Goal: Information Seeking & Learning: Learn about a topic

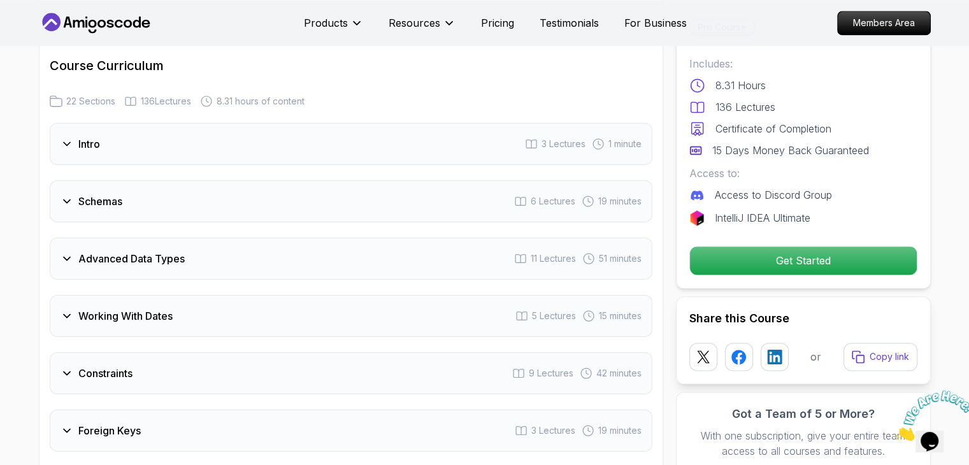
click at [376, 142] on div "Intro 3 Lectures 1 minute" at bounding box center [351, 144] width 603 height 42
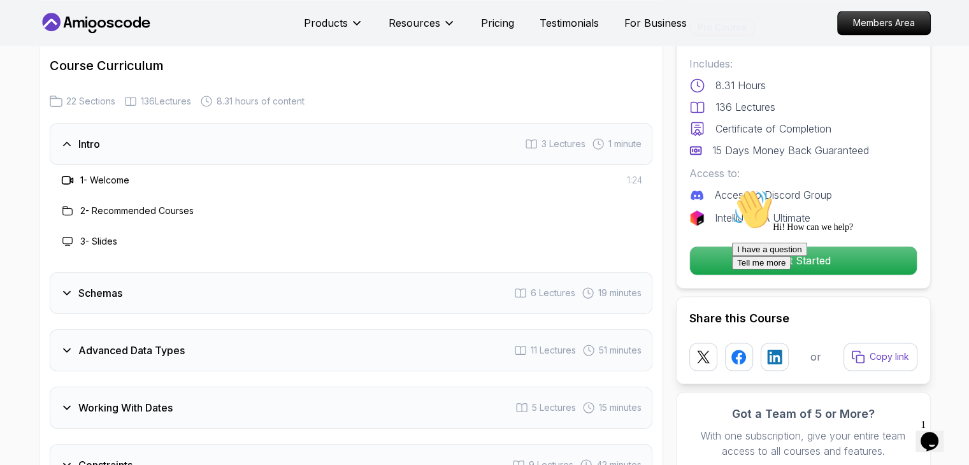
click at [367, 159] on div "Intro 3 Lectures 1 minute" at bounding box center [351, 144] width 603 height 42
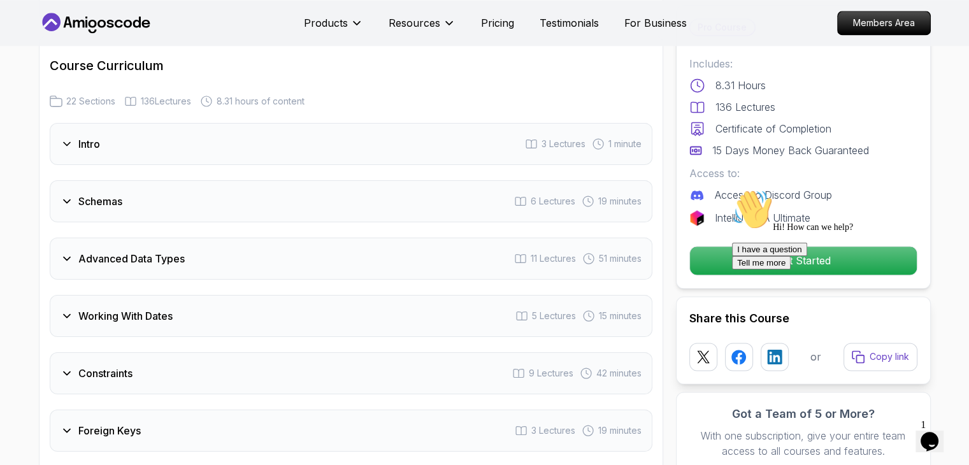
click at [283, 203] on div "Schemas 6 Lectures 19 minutes" at bounding box center [351, 201] width 603 height 42
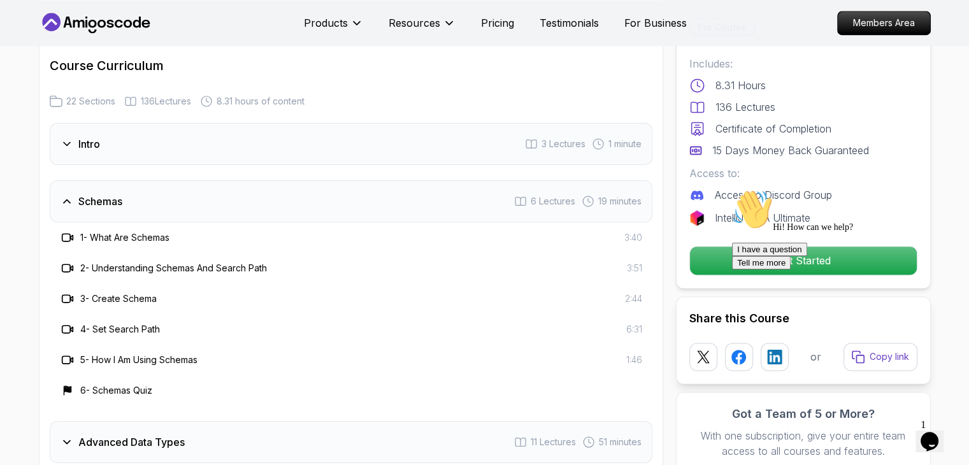
click at [283, 203] on div "Schemas 6 Lectures 19 minutes" at bounding box center [351, 201] width 603 height 42
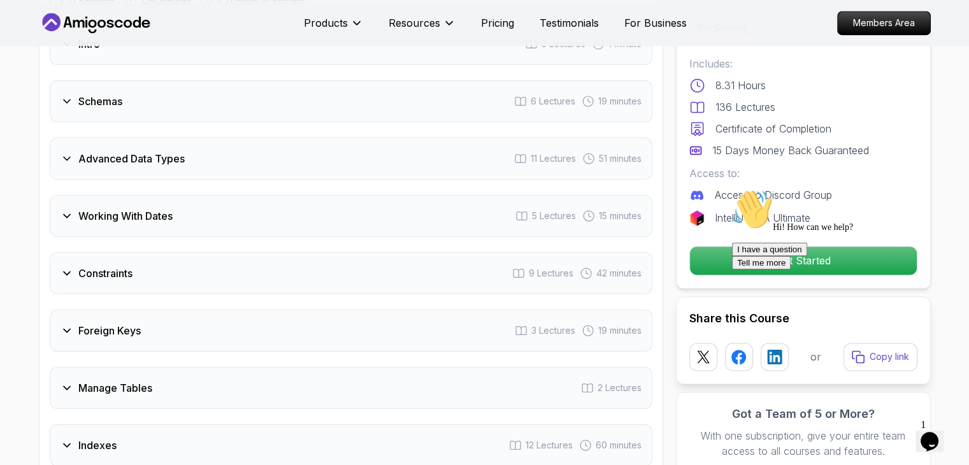
scroll to position [1897, 0]
click at [283, 203] on div "Working With Dates 5 Lectures 15 minutes" at bounding box center [351, 214] width 603 height 42
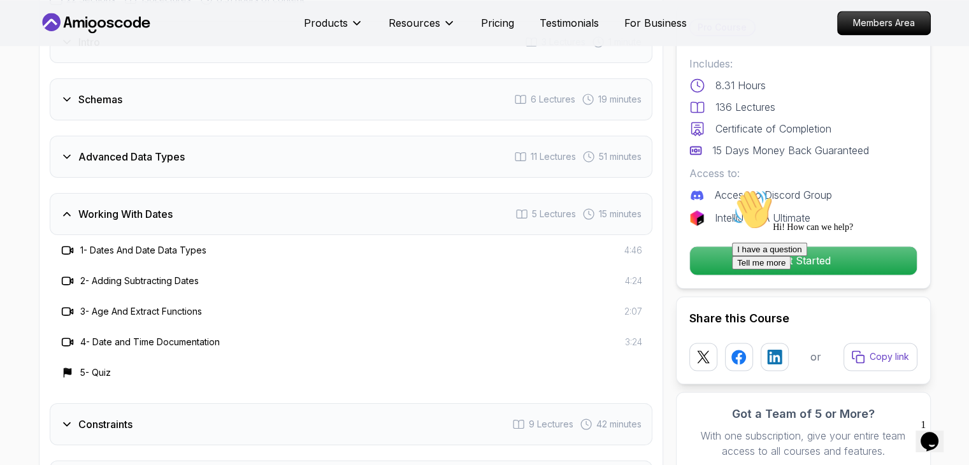
click at [283, 203] on div "Working With Dates 5 Lectures 15 minutes" at bounding box center [351, 214] width 603 height 42
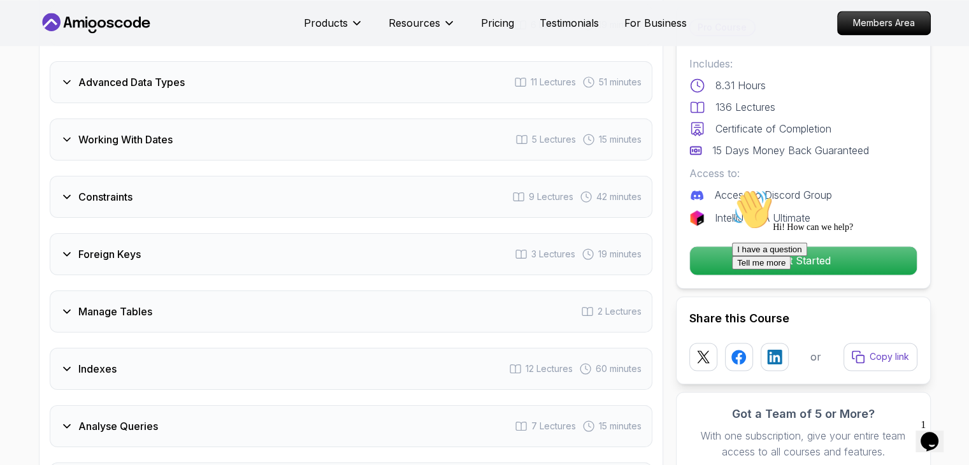
scroll to position [1974, 0]
click at [283, 203] on div "Constraints 9 Lectures 42 minutes" at bounding box center [351, 195] width 603 height 42
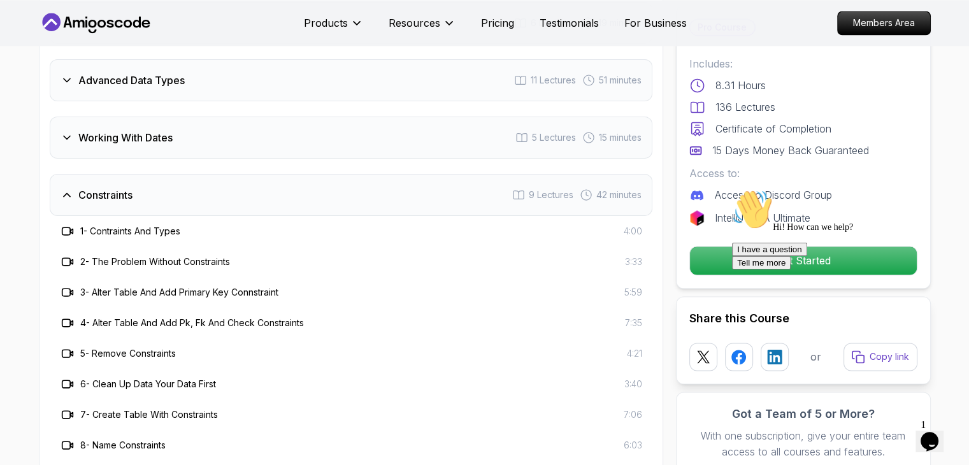
click at [283, 203] on div "Constraints 9 Lectures 42 minutes" at bounding box center [351, 195] width 603 height 42
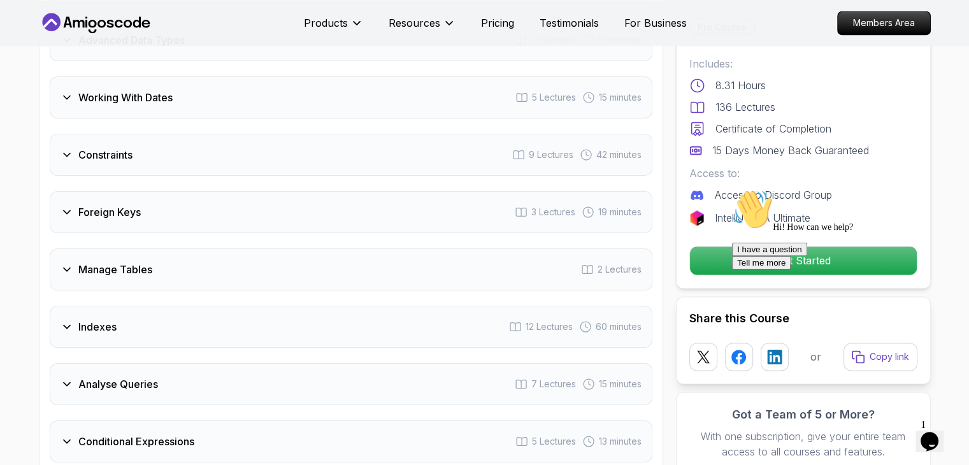
scroll to position [2025, 0]
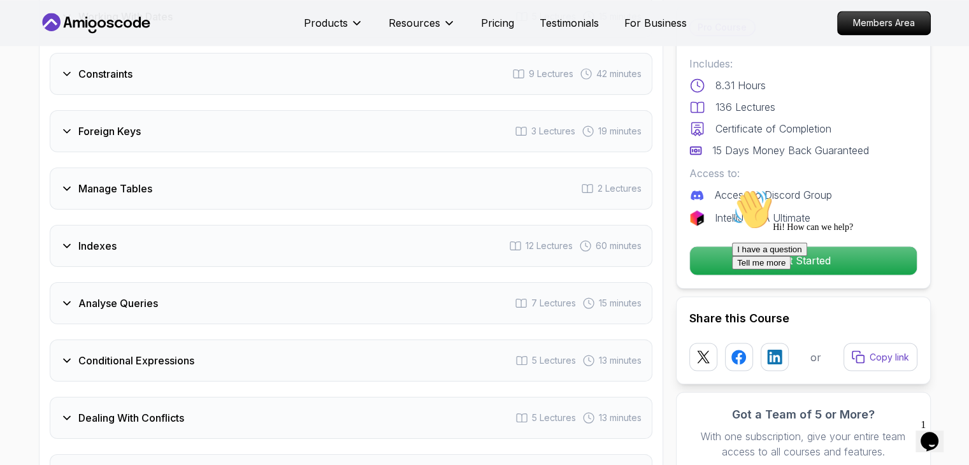
scroll to position [2101, 0]
